Goal: Task Accomplishment & Management: Manage account settings

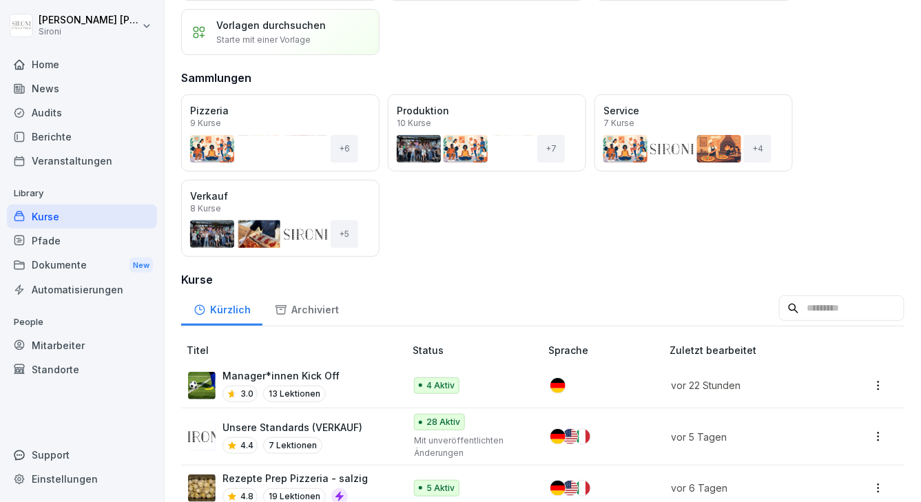
scroll to position [97, 0]
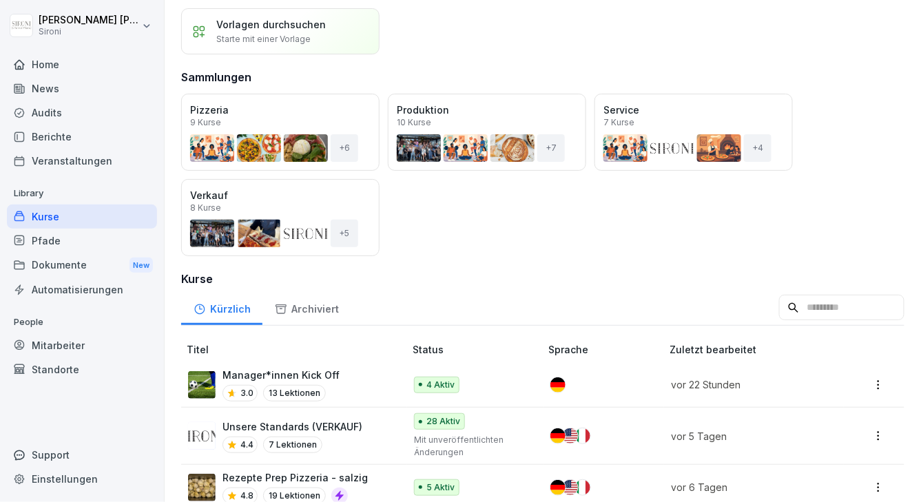
click at [274, 381] on div "Manager*innen Kick Off 3.0 13 Lektionen" at bounding box center [280, 385] width 117 height 34
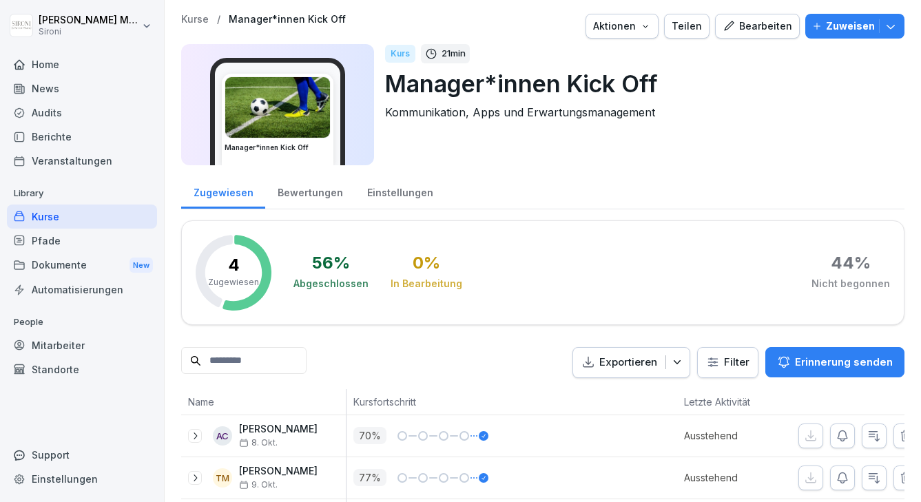
click at [694, 25] on div "Teilen" at bounding box center [686, 26] width 30 height 15
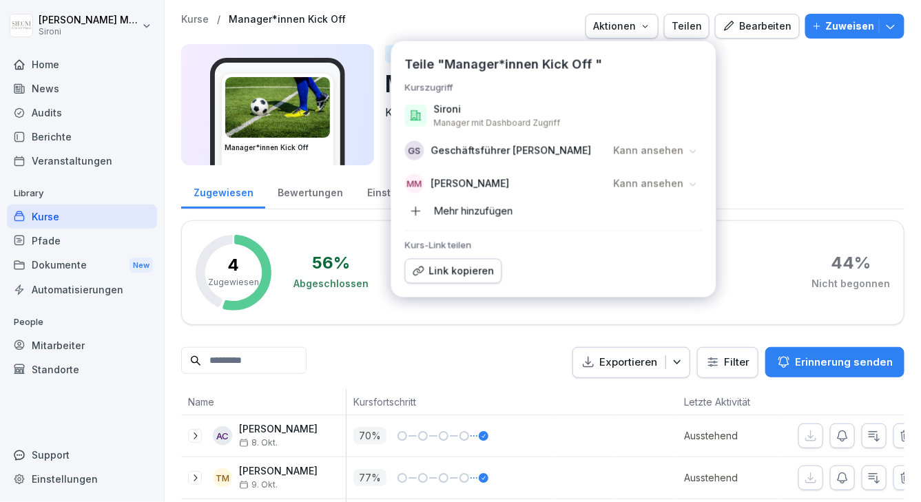
click at [763, 91] on p "Manager*innen Kick Off" at bounding box center [639, 83] width 508 height 35
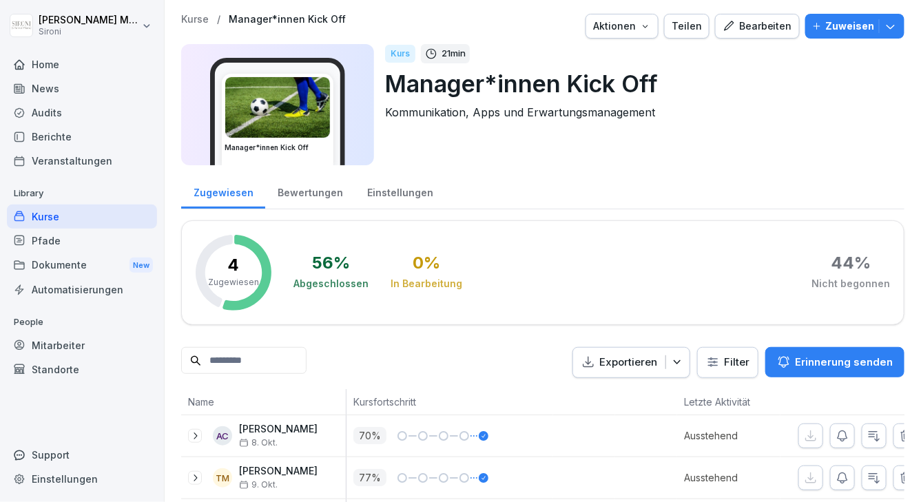
click at [755, 35] on button "Bearbeiten" at bounding box center [757, 26] width 85 height 25
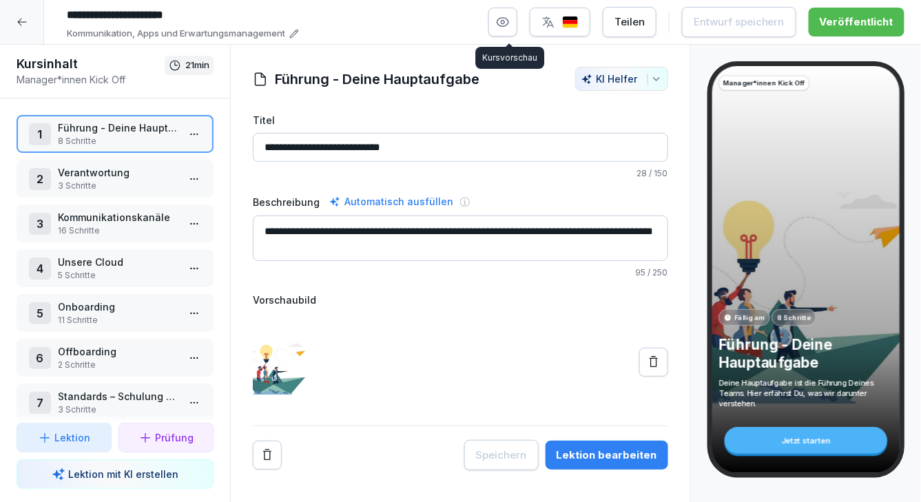
click at [505, 30] on button "button" at bounding box center [502, 22] width 29 height 29
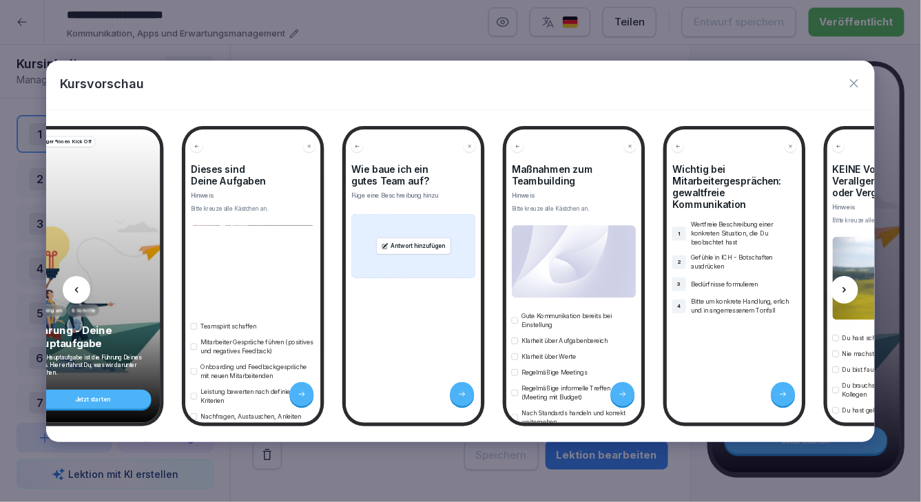
scroll to position [0, 52]
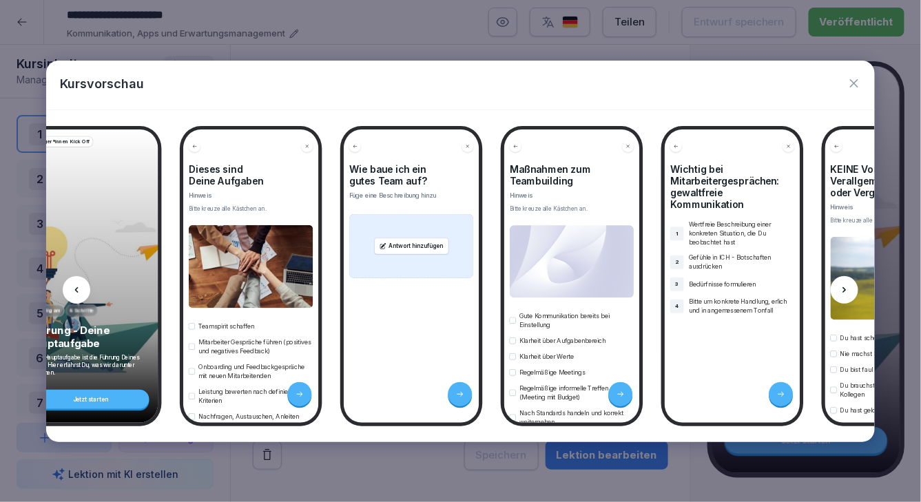
click at [857, 291] on div at bounding box center [845, 290] width 28 height 28
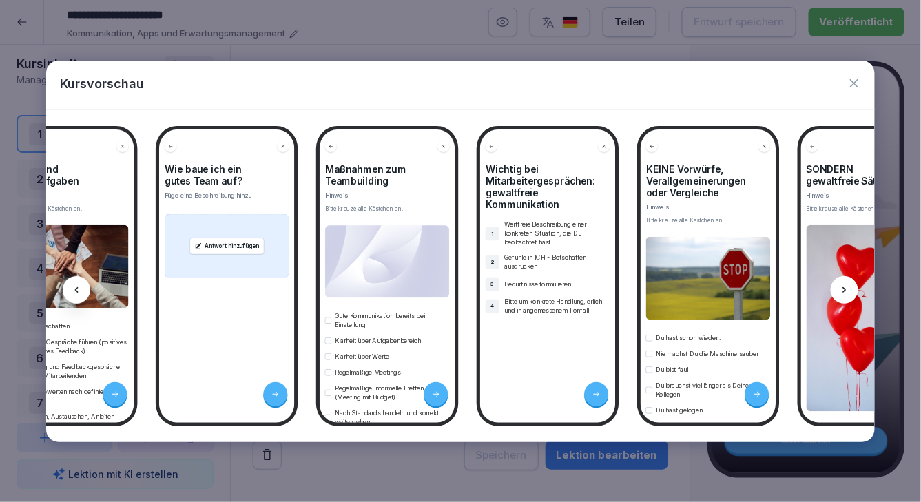
click at [849, 287] on icon at bounding box center [844, 289] width 11 height 11
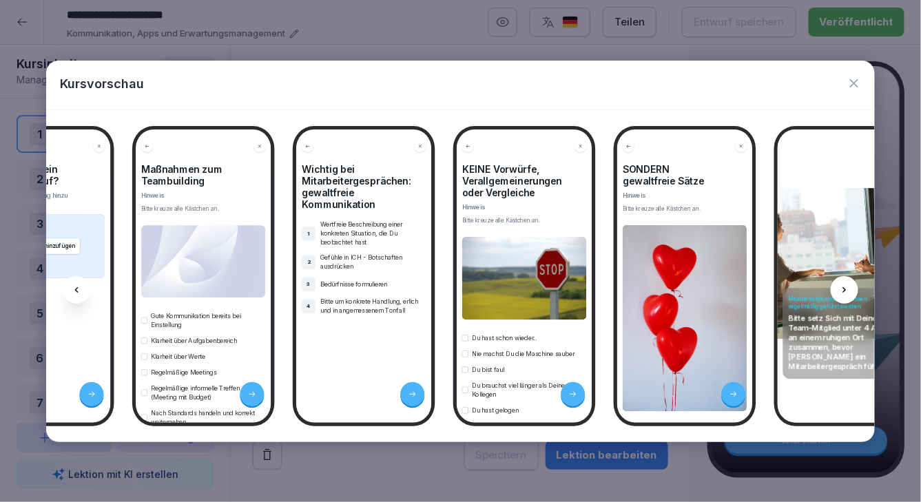
click at [849, 287] on icon at bounding box center [844, 289] width 11 height 11
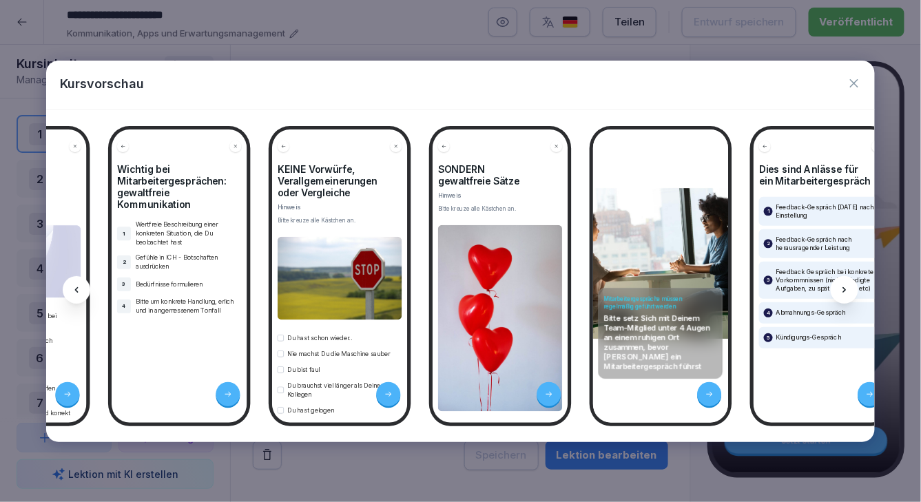
click at [849, 287] on icon at bounding box center [844, 289] width 11 height 11
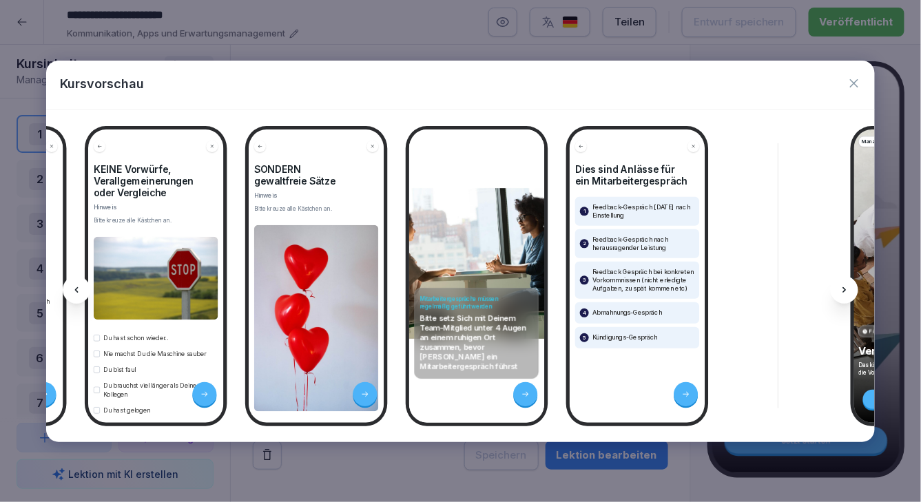
click at [857, 79] on icon "button" at bounding box center [854, 83] width 8 height 8
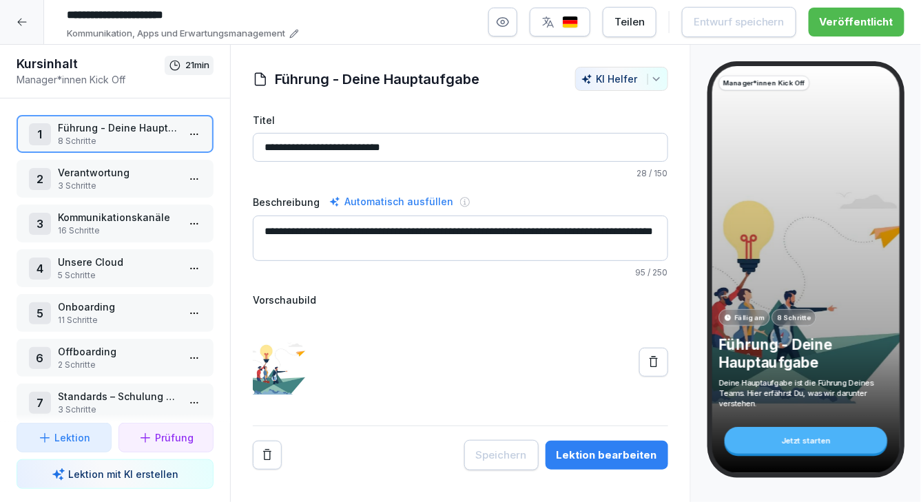
click at [19, 19] on icon at bounding box center [22, 22] width 11 height 11
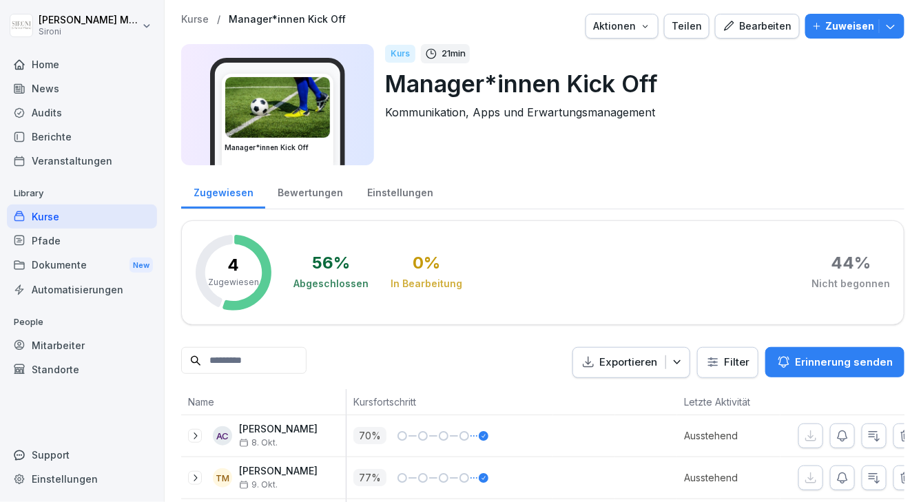
click at [43, 216] on div "Kurse" at bounding box center [82, 217] width 150 height 24
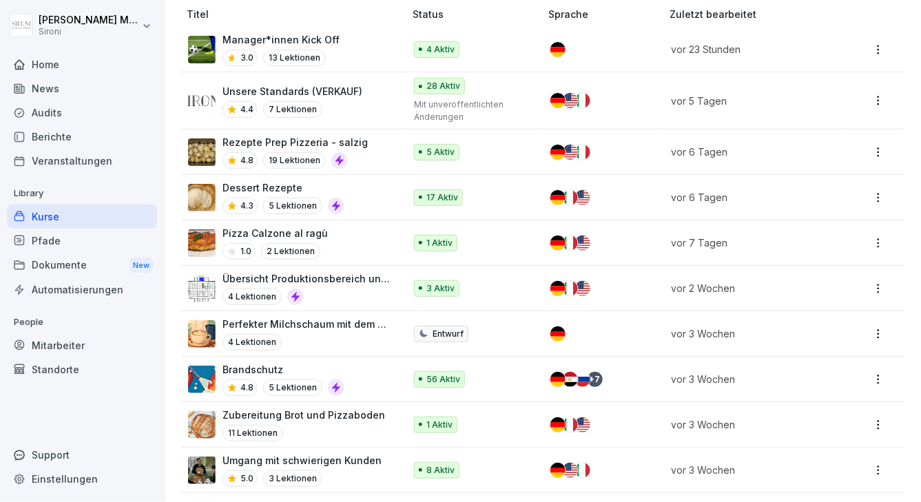
scroll to position [411, 0]
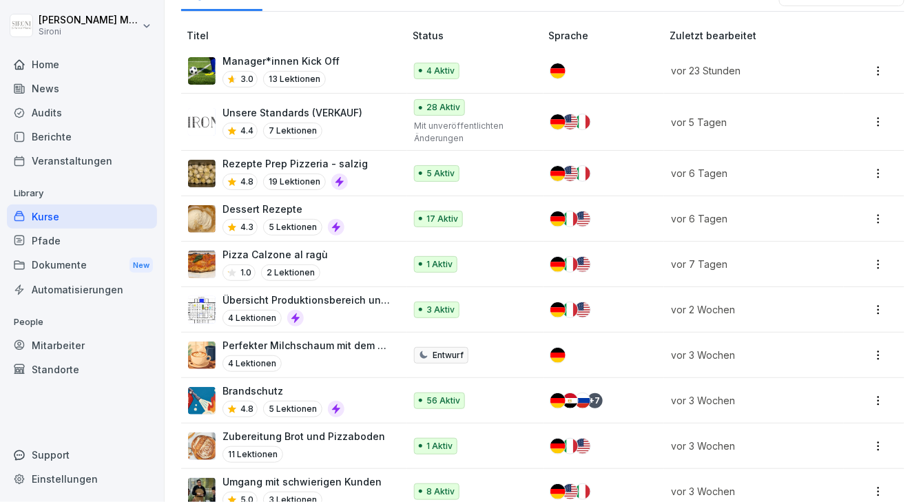
click at [357, 254] on div "Pizza Calzone al ragù 1.0 2 Lektionen" at bounding box center [289, 264] width 202 height 34
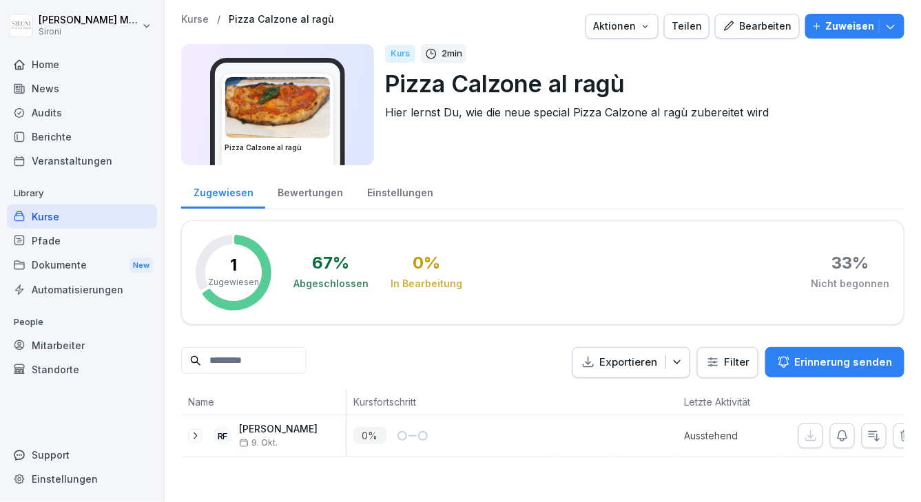
click at [198, 435] on icon at bounding box center [194, 435] width 11 height 11
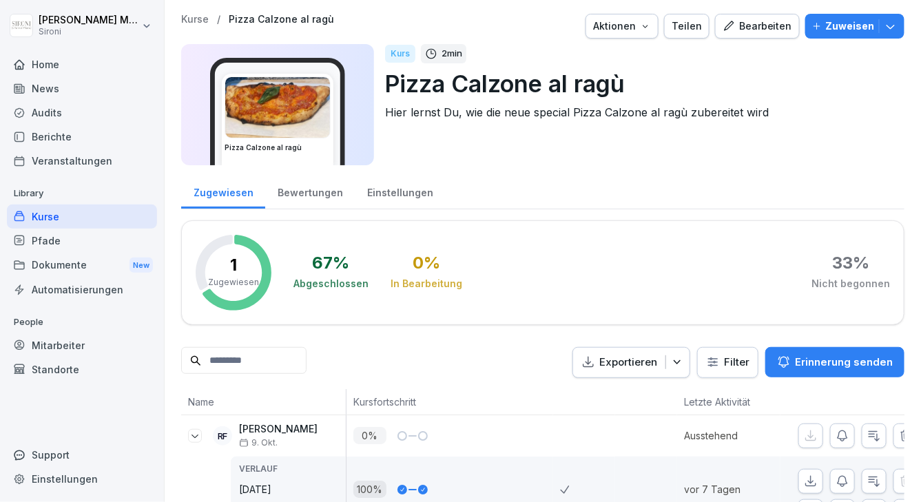
click at [769, 30] on div "Bearbeiten" at bounding box center [757, 26] width 70 height 15
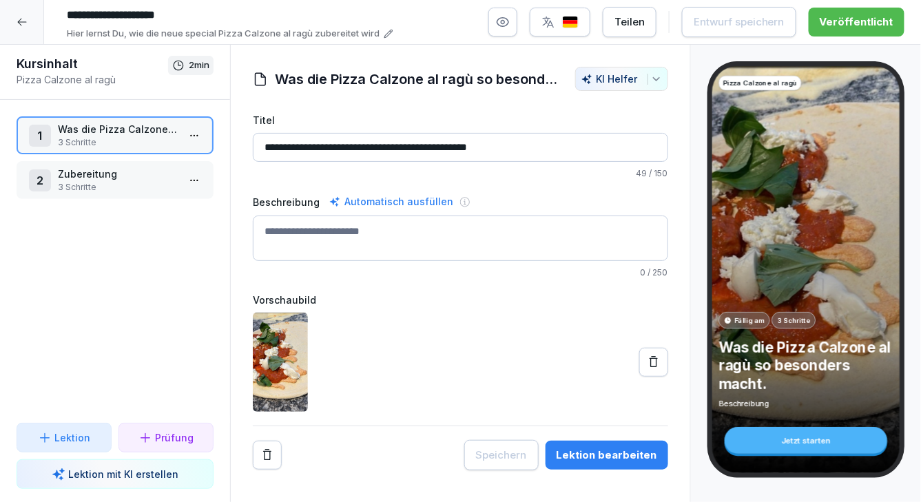
click at [18, 21] on icon at bounding box center [21, 23] width 9 height 8
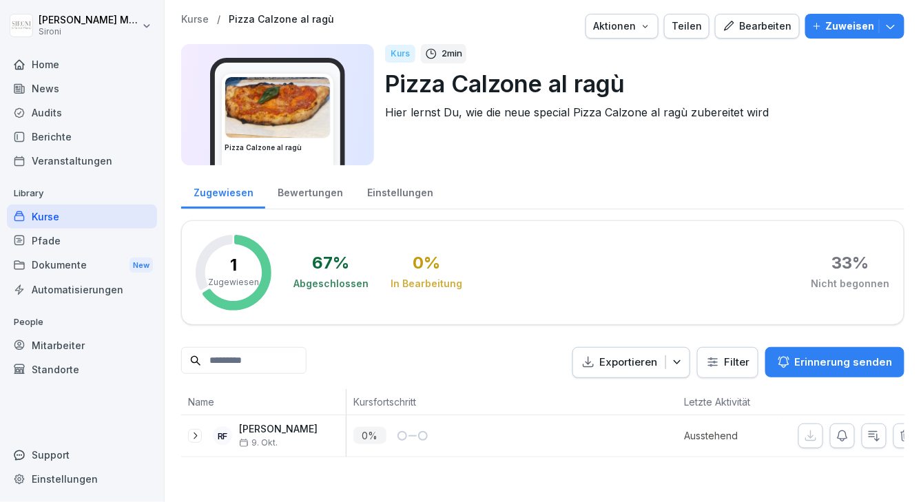
click at [892, 29] on icon "button" at bounding box center [891, 26] width 14 height 14
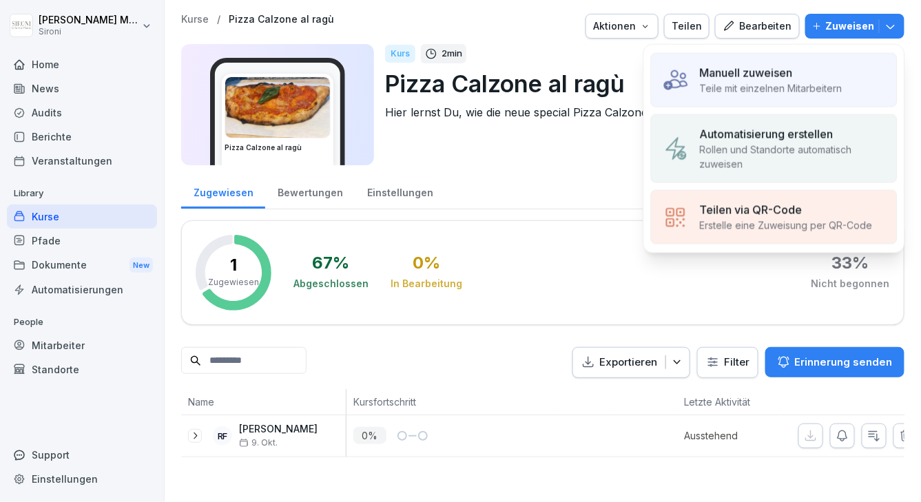
click at [795, 79] on div "Manuell zuweisen" at bounding box center [771, 73] width 143 height 17
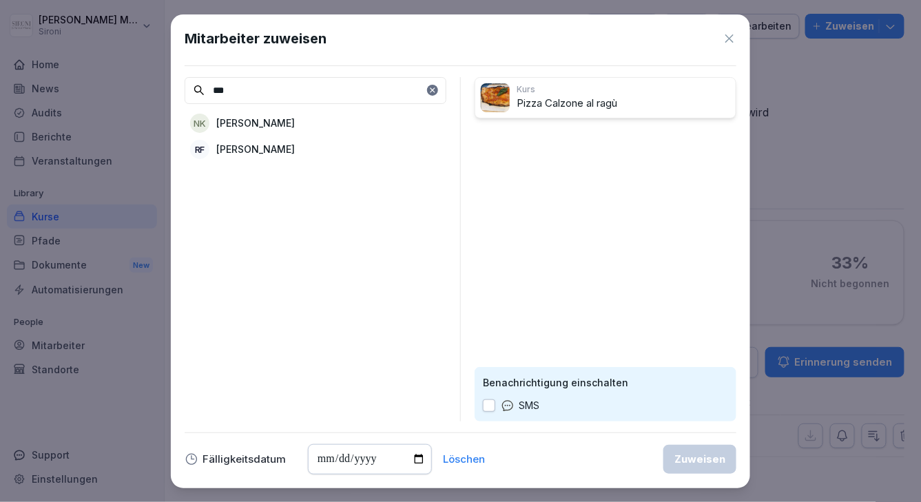
type input "***"
click at [331, 145] on div "RF Renato Furmiglieri" at bounding box center [316, 149] width 262 height 25
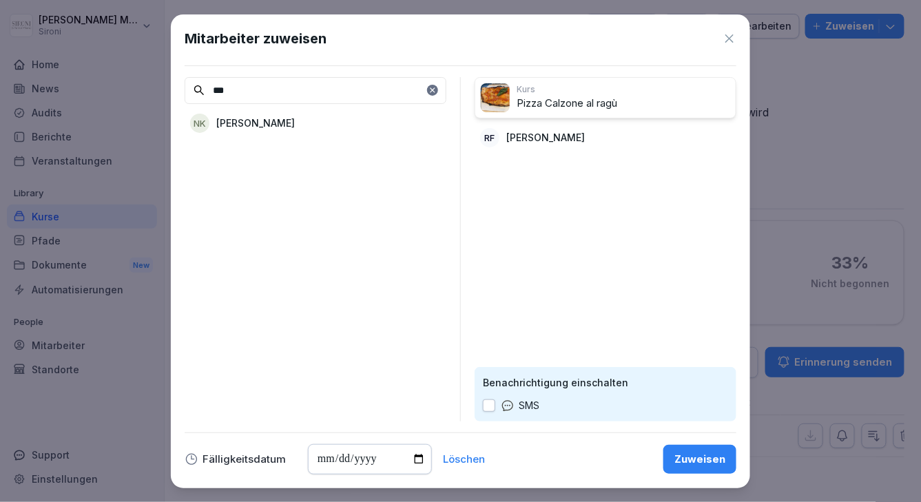
click at [692, 462] on div "Zuweisen" at bounding box center [699, 459] width 51 height 15
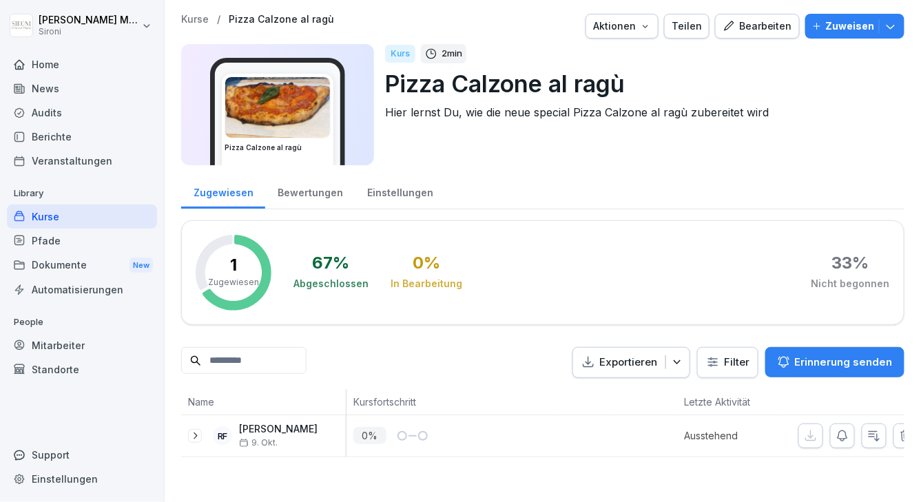
click at [769, 21] on div "Bearbeiten" at bounding box center [757, 26] width 70 height 15
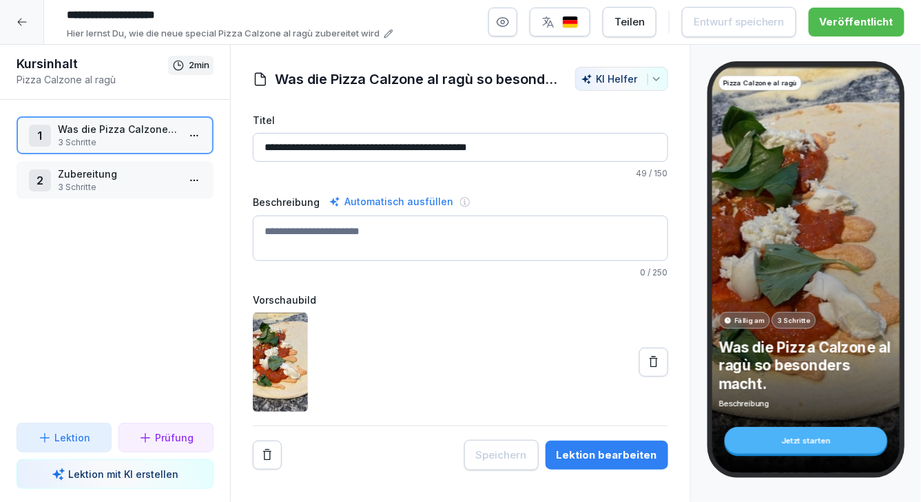
click at [533, 151] on input "**********" at bounding box center [460, 147] width 415 height 29
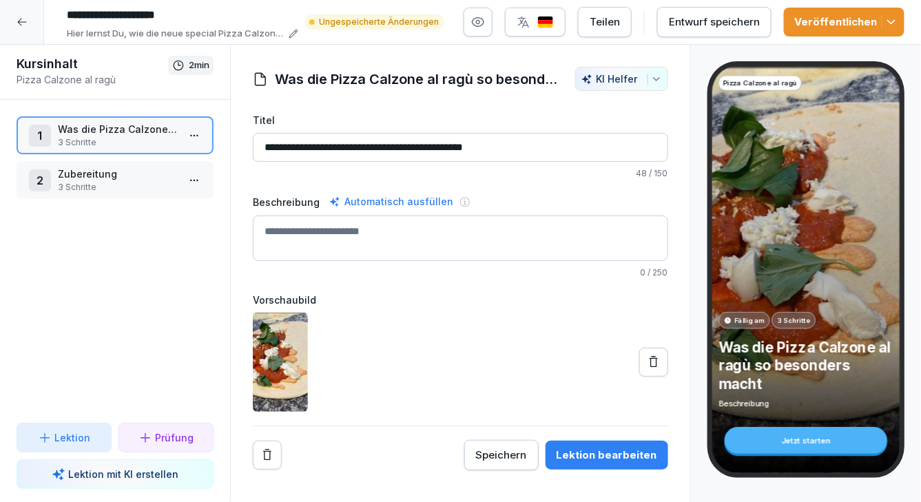
click at [739, 19] on div "Entwurf speichern" at bounding box center [714, 21] width 91 height 15
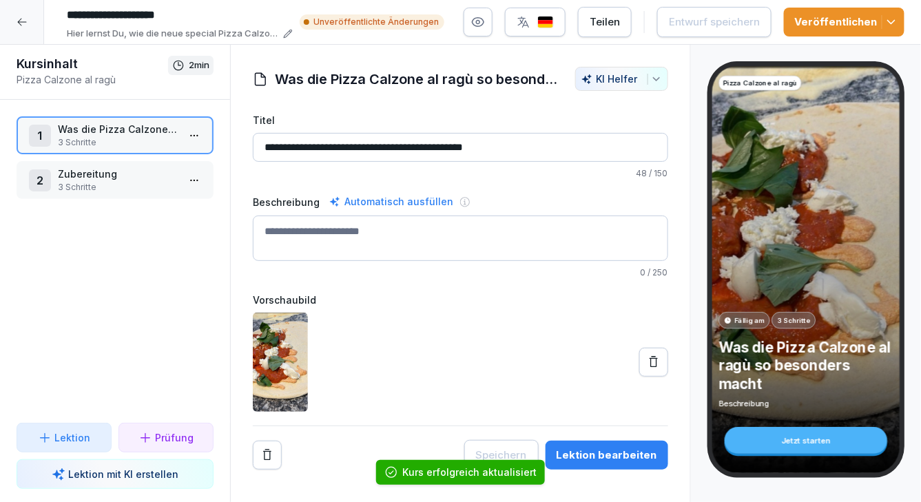
click at [877, 21] on div "Veröffentlichen" at bounding box center [844, 21] width 98 height 15
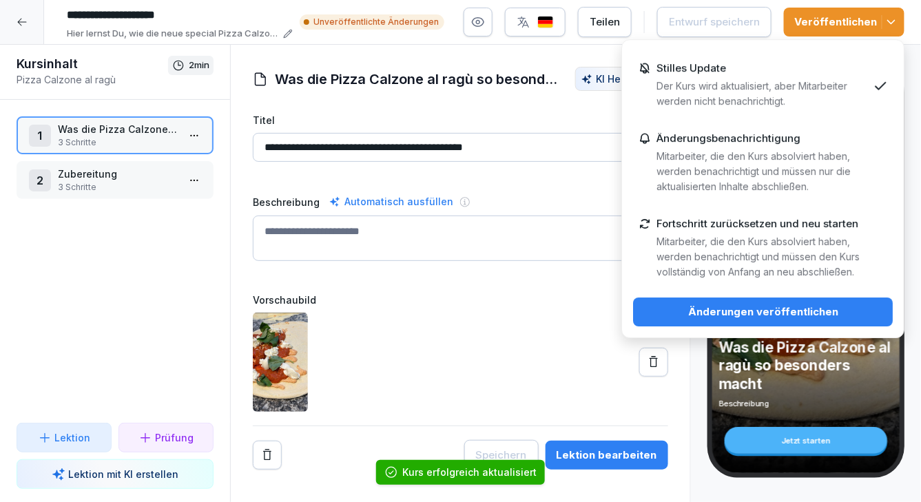
click at [806, 137] on div "Änderungsbenachrichtigung Mitarbeiter, die den Kurs absolviert haben, werden be…" at bounding box center [761, 163] width 211 height 62
click at [753, 229] on p "Fortschritt zurücksetzen und neu starten" at bounding box center [757, 224] width 202 height 12
click at [740, 313] on div "Änderungen veröffentlichen" at bounding box center [763, 311] width 238 height 15
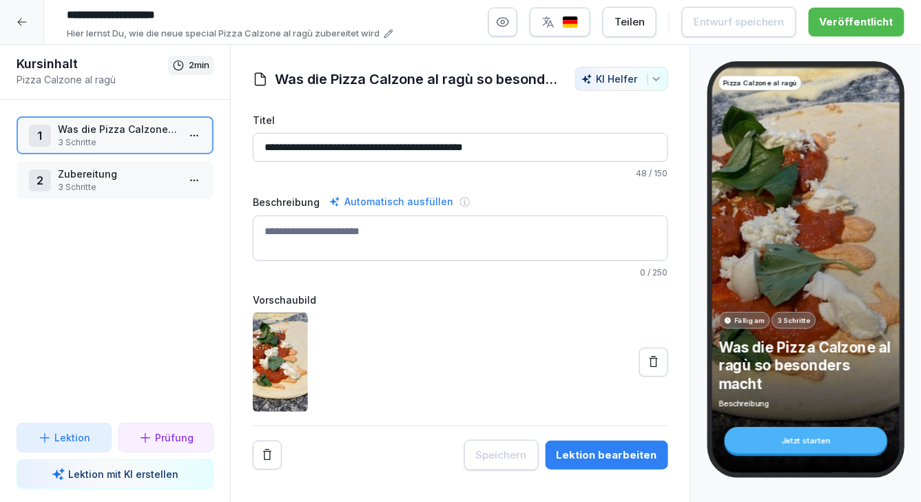
click at [523, 151] on input "**********" at bounding box center [460, 147] width 415 height 29
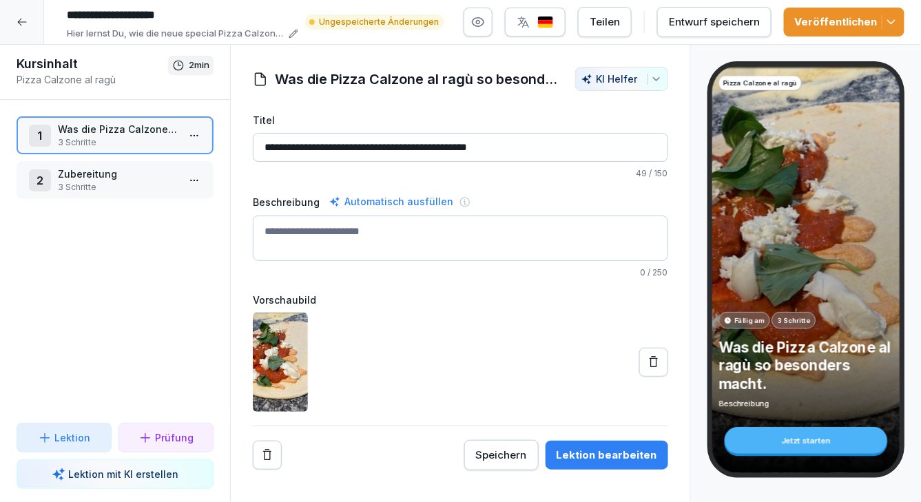
type input "**********"
click at [837, 17] on div "Veröffentlichen" at bounding box center [844, 21] width 98 height 15
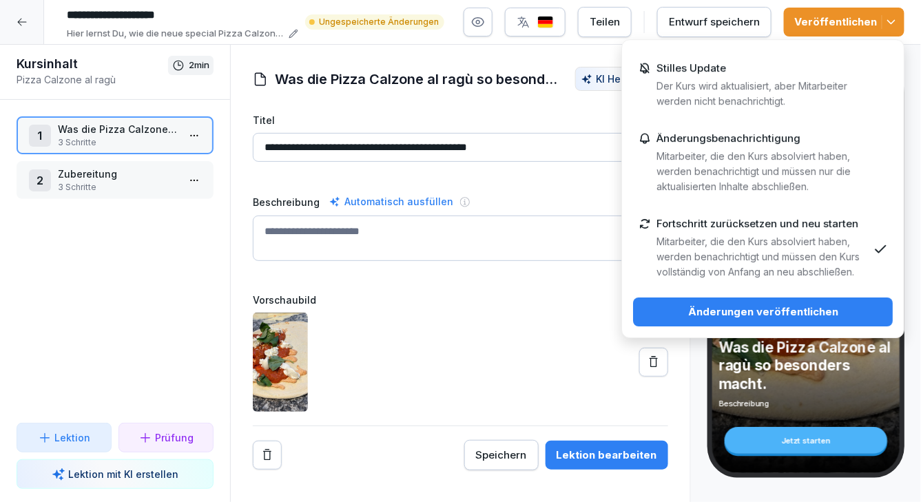
click at [770, 143] on p "Änderungsbenachrichtigung" at bounding box center [728, 138] width 144 height 12
click at [747, 314] on div "Änderungen veröffentlichen" at bounding box center [763, 311] width 238 height 15
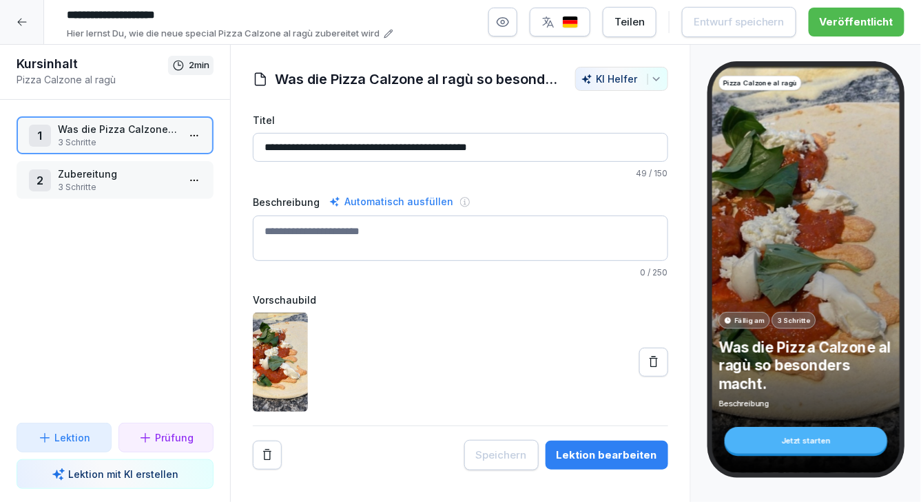
click at [25, 19] on icon at bounding box center [22, 22] width 11 height 11
click at [20, 21] on icon at bounding box center [22, 22] width 11 height 11
click at [34, 41] on div at bounding box center [22, 22] width 44 height 44
click at [33, 39] on div at bounding box center [22, 22] width 44 height 44
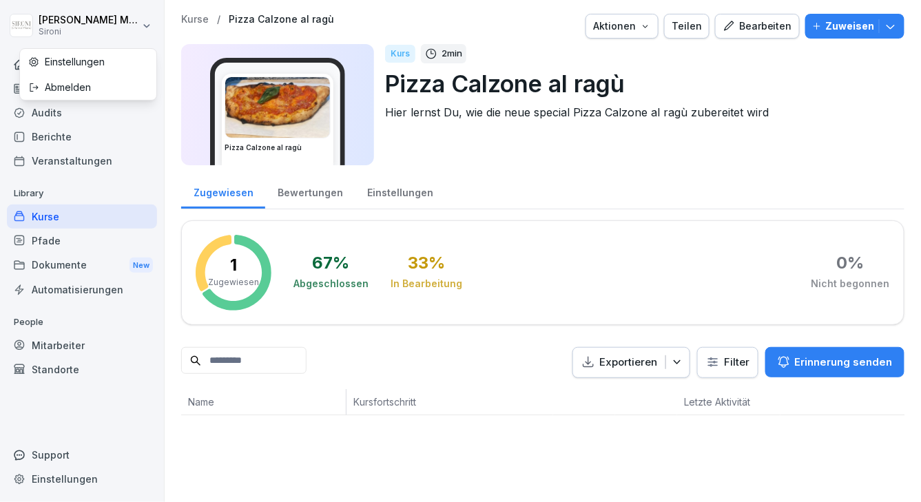
click at [24, 23] on html "Theresa Malec Sironi Home News Audits Berichte Veranstaltungen Library Kurse Pf…" at bounding box center [460, 251] width 921 height 502
click at [47, 115] on html "Theresa Malec Sironi Home News Audits Berichte Veranstaltungen Library Kurse Pf…" at bounding box center [460, 251] width 921 height 502
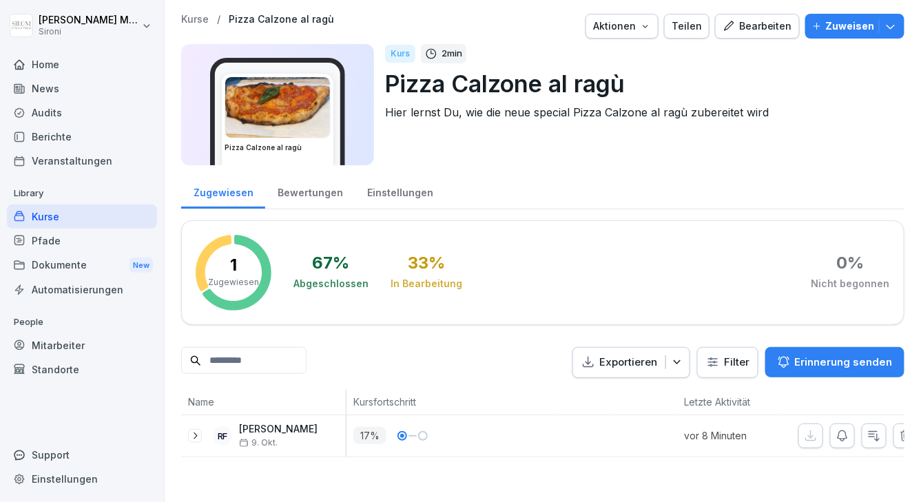
click at [47, 113] on div "Audits" at bounding box center [82, 113] width 150 height 24
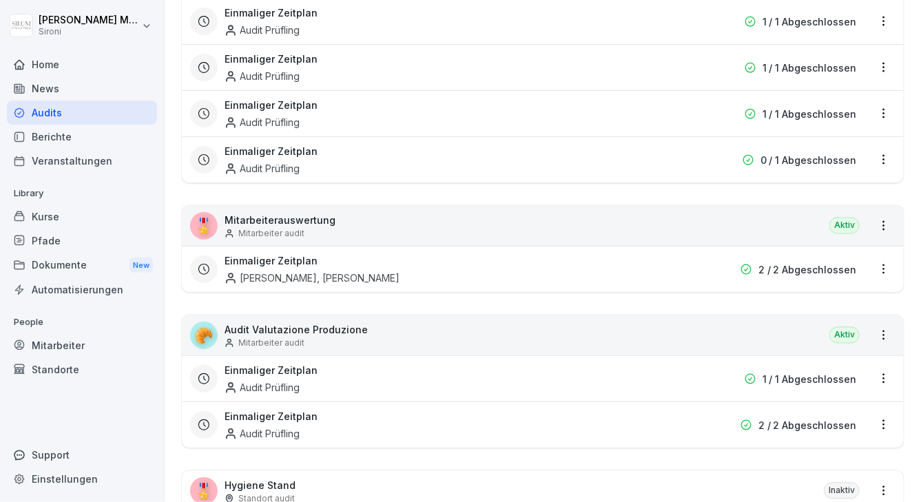
scroll to position [671, 0]
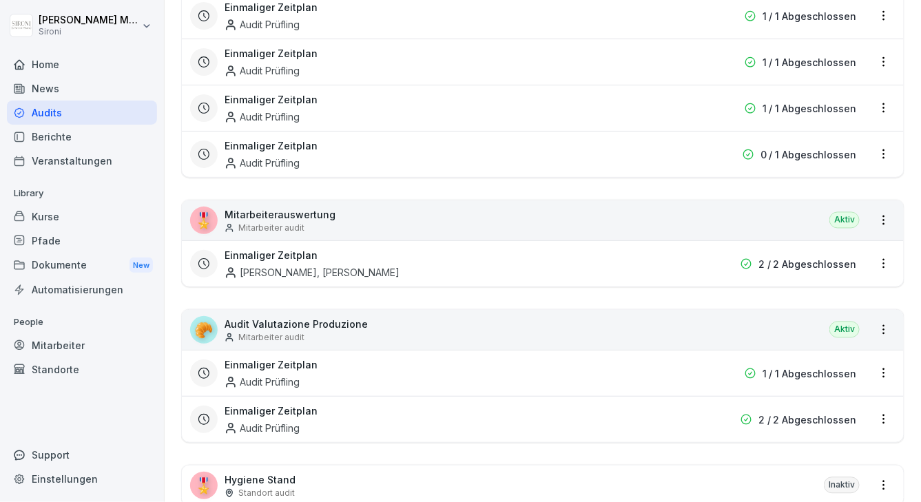
click at [477, 219] on div "🎖️ Mitarbeiterauswertung Mitarbeiter audit Aktiv" at bounding box center [543, 220] width 722 height 40
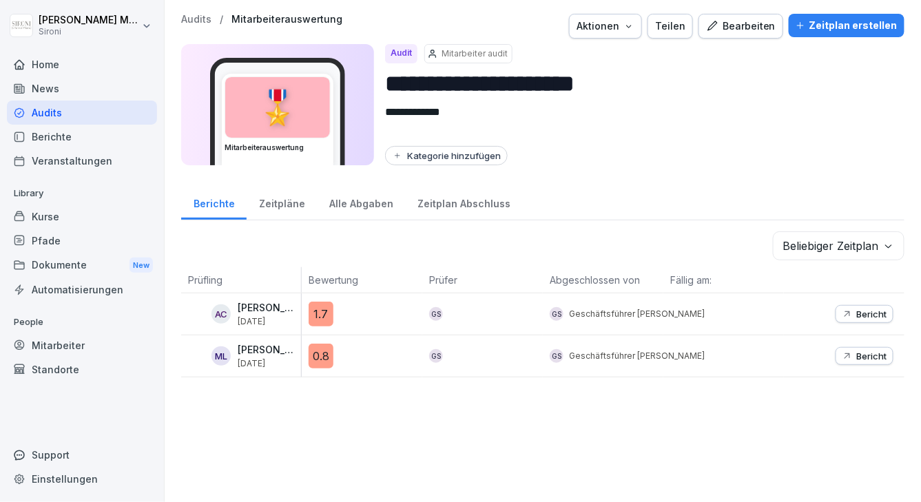
click at [866, 315] on p "Bericht" at bounding box center [872, 314] width 30 height 11
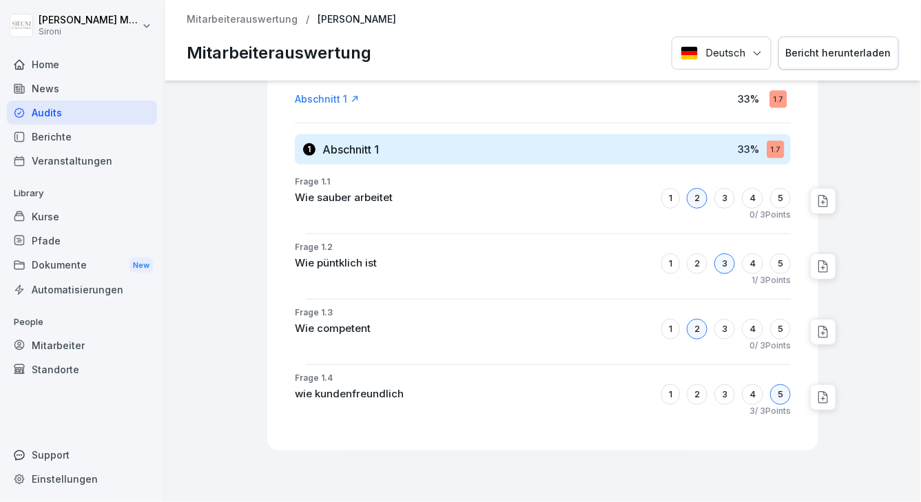
scroll to position [179, 0]
